Goal: Check status: Check status

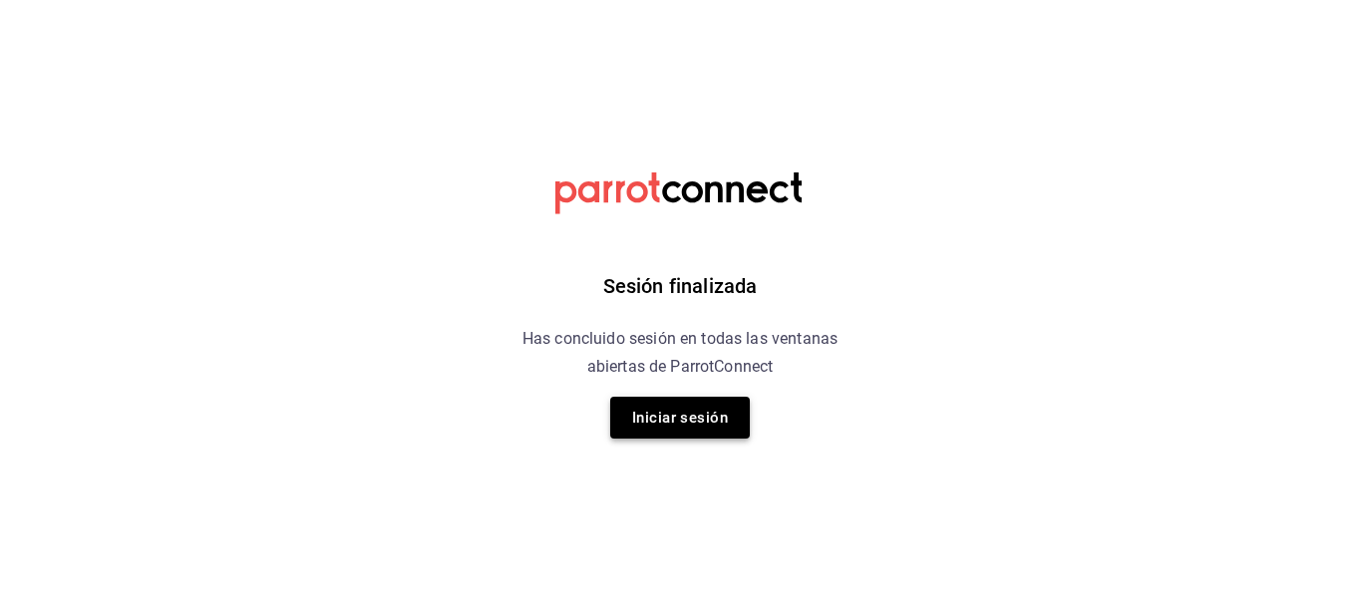
click at [675, 435] on div "Sesión finalizada Has concluido sesión en todas las ventanas abiertas de Parrot…" at bounding box center [680, 305] width 503 height 611
click at [674, 424] on button "Iniciar sesión" at bounding box center [680, 418] width 140 height 42
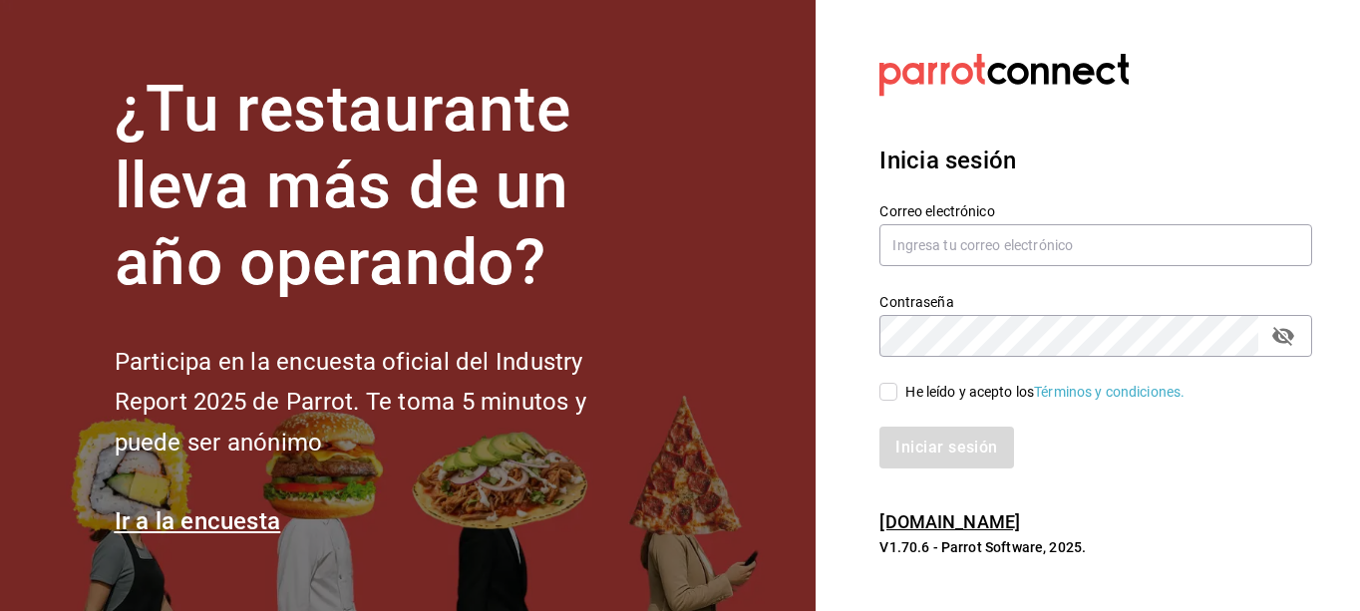
click at [674, 424] on section "¿Tu restaurante lleva más de un año operando? Participa en la encuesta oficial …" at bounding box center [407, 305] width 815 height 611
type input "Laureano.reyes@grupocosteno.com"
click at [890, 391] on input "He leído y acepto los Términos y condiciones." at bounding box center [888, 392] width 18 height 18
checkbox input "true"
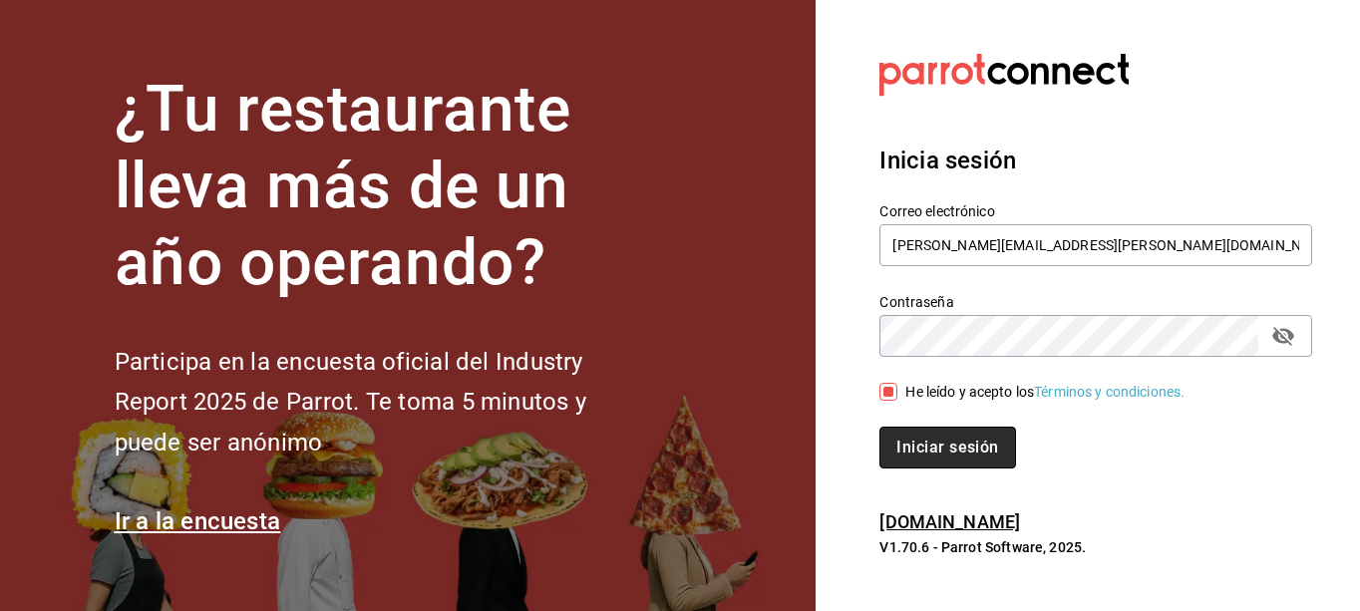
click at [901, 441] on button "Iniciar sesión" at bounding box center [947, 448] width 136 height 42
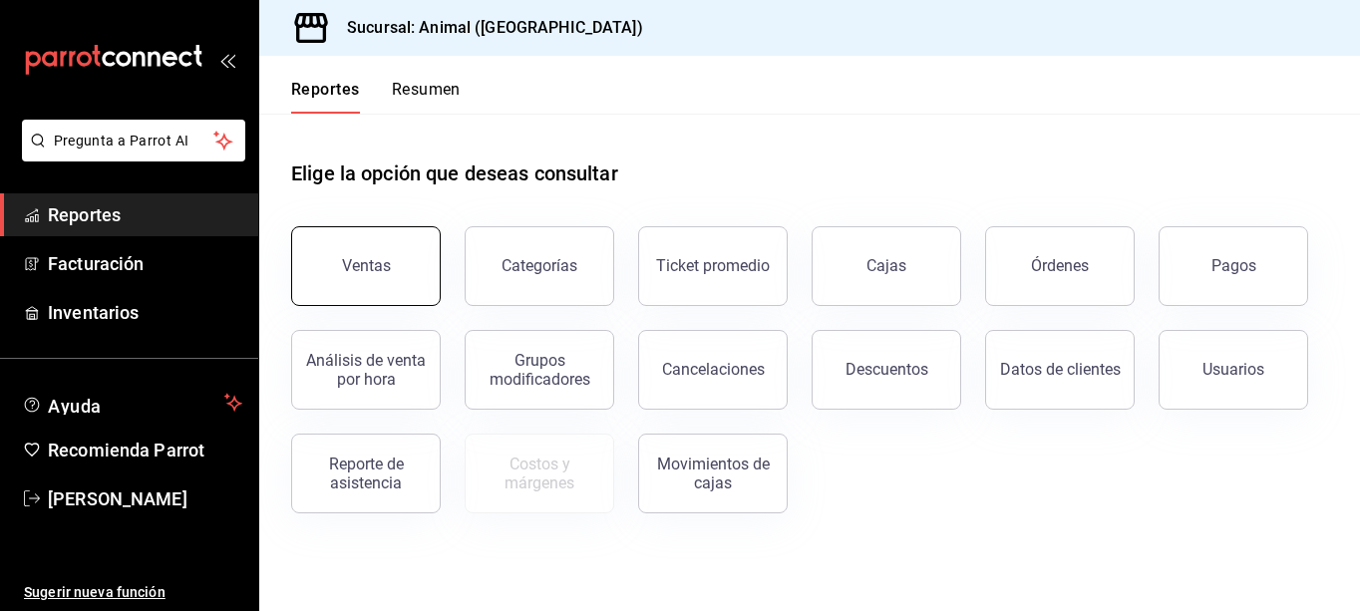
click at [387, 265] on div "Ventas" at bounding box center [366, 265] width 49 height 19
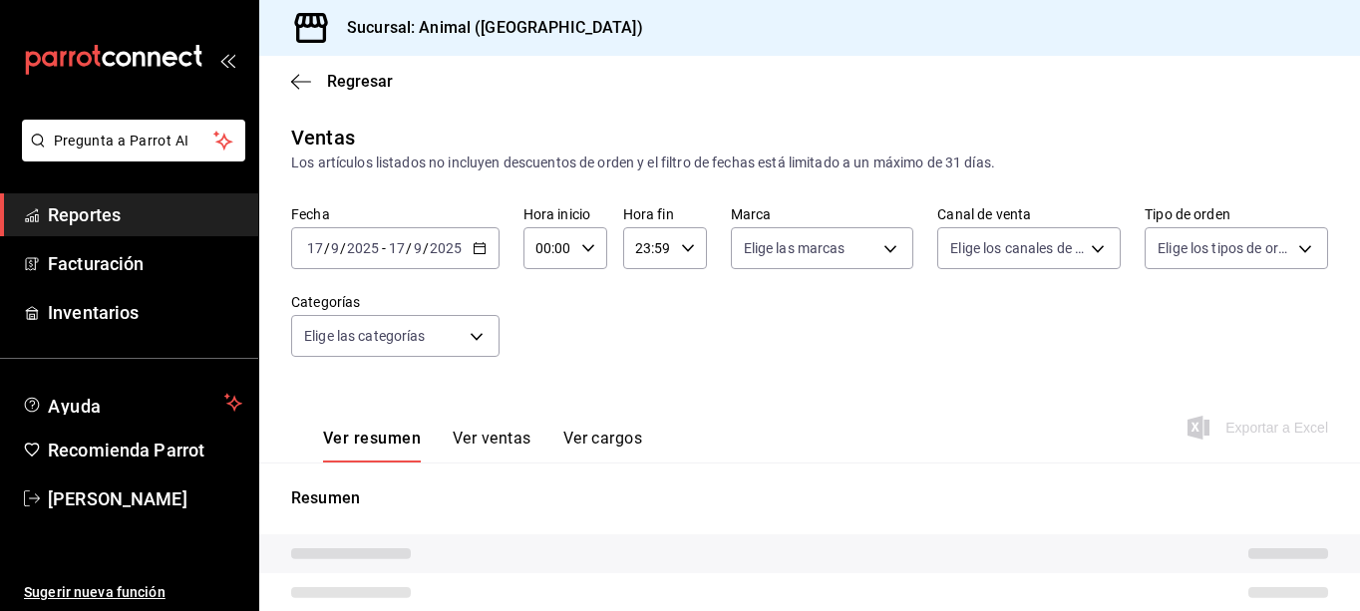
click at [482, 241] on icon "button" at bounding box center [480, 248] width 14 height 14
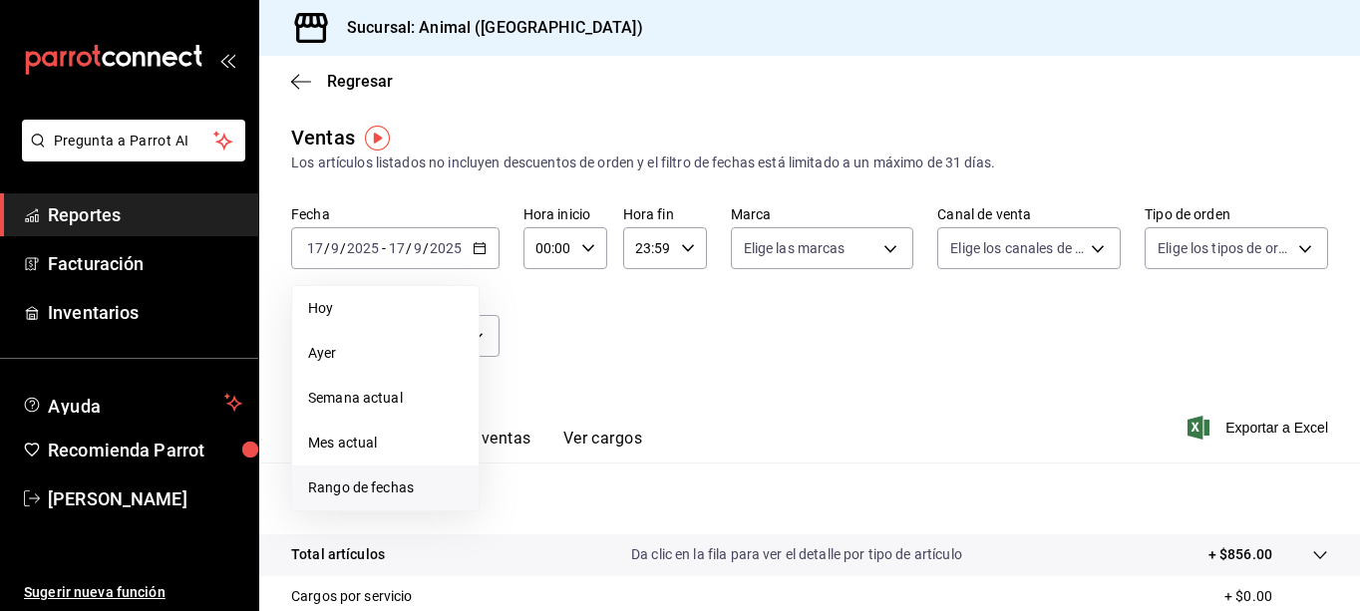
click at [375, 496] on span "Rango de fechas" at bounding box center [385, 488] width 155 height 21
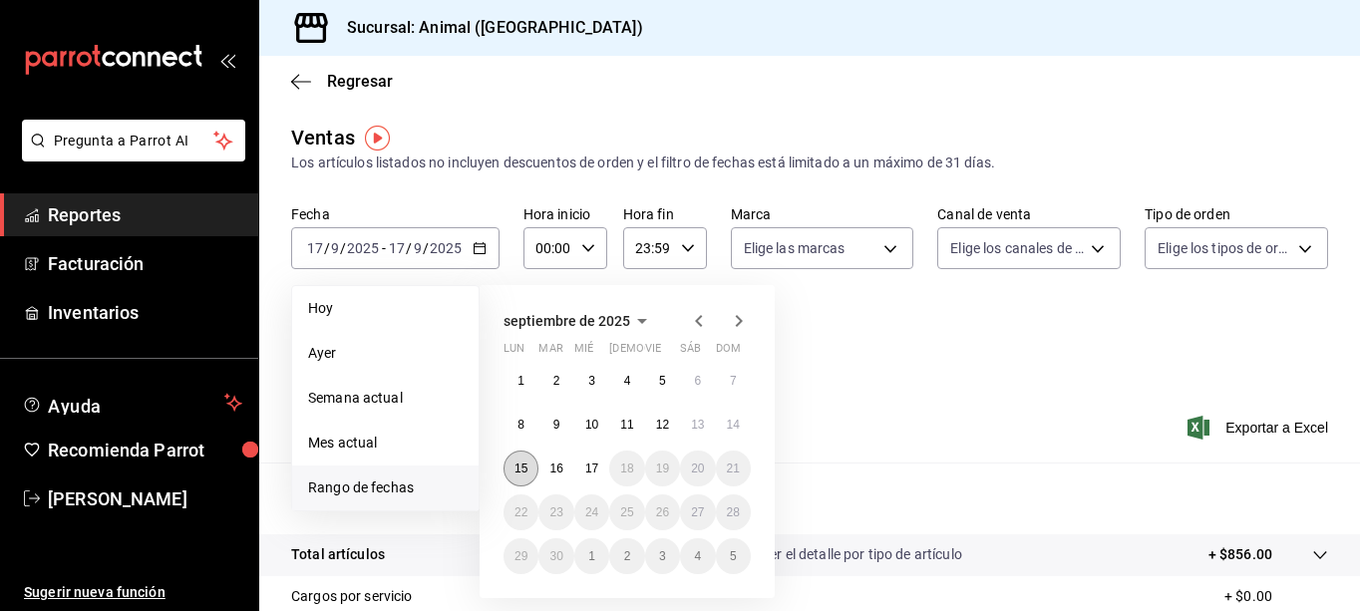
click at [526, 473] on abbr "15" at bounding box center [520, 469] width 13 height 14
click at [593, 471] on abbr "17" at bounding box center [591, 469] width 13 height 14
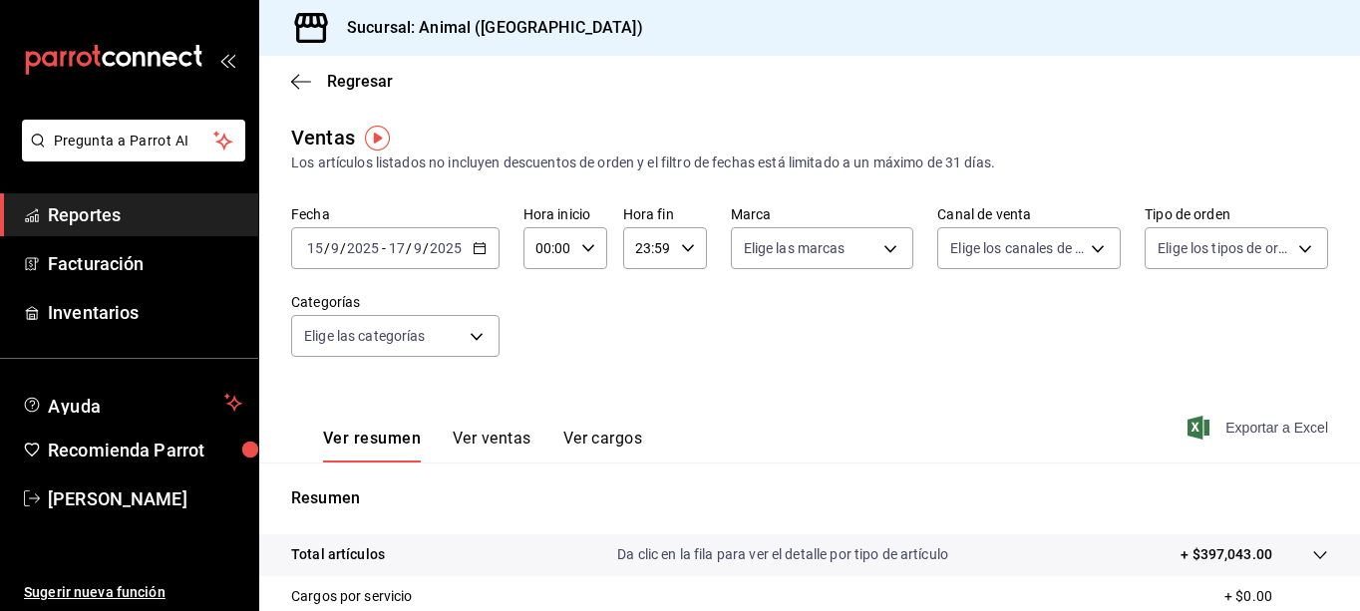
click at [1190, 424] on icon "button" at bounding box center [1198, 428] width 22 height 24
